Goal: Task Accomplishment & Management: Manage account settings

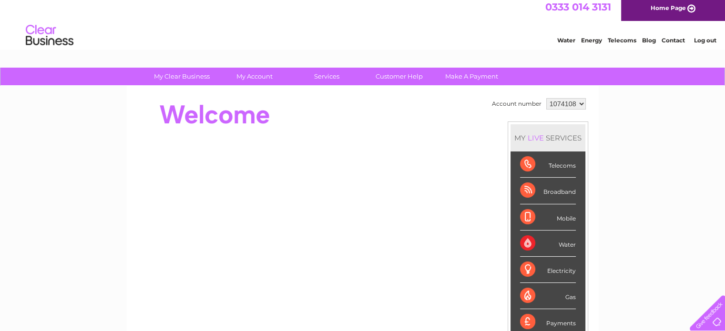
scroll to position [8, 0]
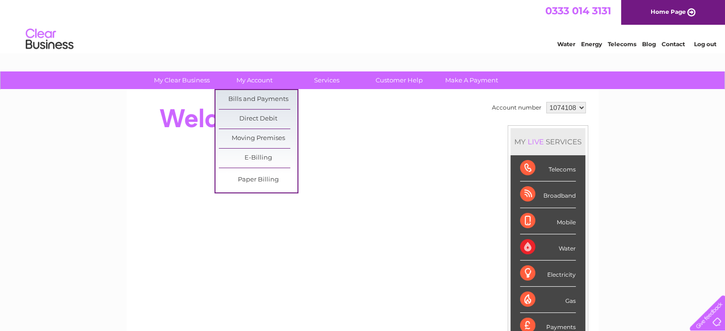
click at [264, 95] on link "Bills and Payments" at bounding box center [258, 99] width 79 height 19
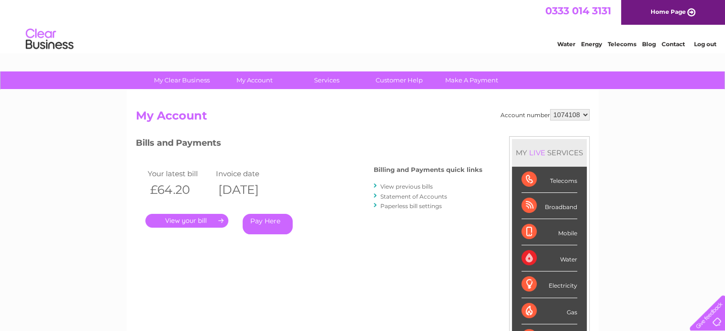
click at [214, 220] on link "." at bounding box center [186, 221] width 83 height 14
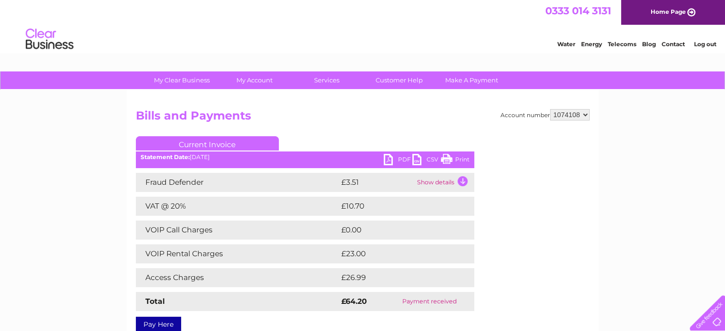
click at [394, 161] on link "PDF" at bounding box center [397, 161] width 29 height 14
click at [671, 205] on div "My Clear Business Login Details My Details My Preferences Link Account My Accou…" at bounding box center [362, 295] width 725 height 448
